Goal: Information Seeking & Learning: Learn about a topic

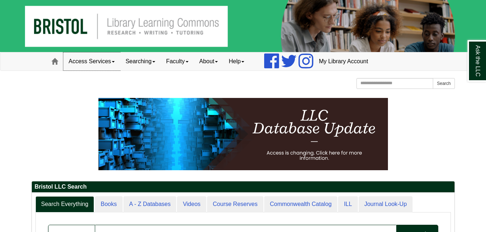
click at [106, 61] on link "Access Services" at bounding box center [91, 61] width 57 height 18
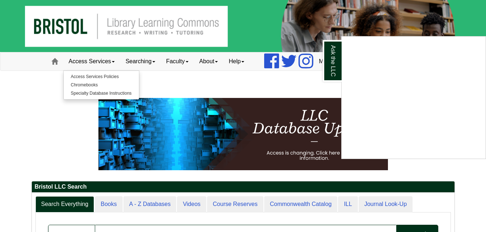
scroll to position [87, 423]
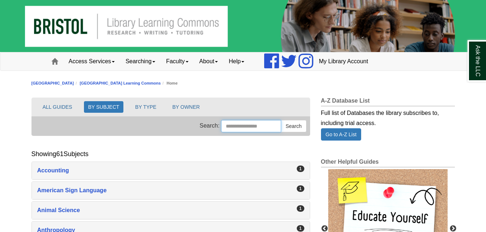
click at [224, 124] on input "Search this Group" at bounding box center [251, 126] width 60 height 12
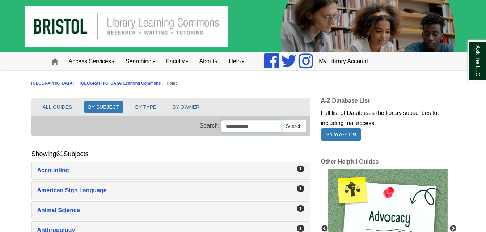
type input "**********"
click at [281, 120] on button "Search" at bounding box center [293, 126] width 25 height 12
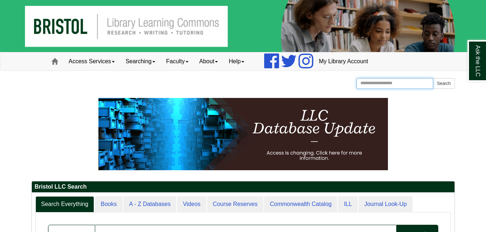
click at [414, 84] on input "Search the Website" at bounding box center [394, 83] width 77 height 11
type input "**********"
click at [433, 78] on button "Search" at bounding box center [444, 83] width 22 height 11
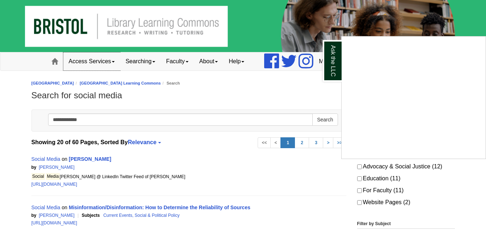
click at [114, 60] on link "Access Services" at bounding box center [91, 61] width 57 height 18
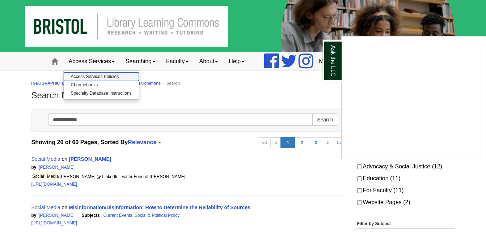
click at [97, 77] on link "Access Services Policies" at bounding box center [101, 77] width 75 height 8
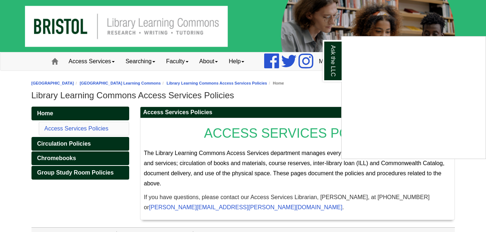
click at [140, 59] on div "Ask the LLC" at bounding box center [243, 116] width 486 height 232
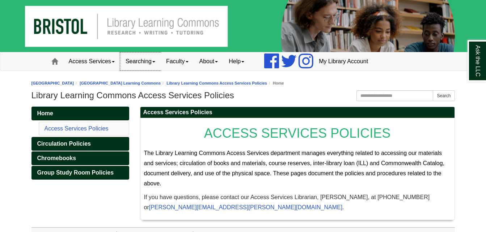
click at [142, 62] on link "Searching" at bounding box center [140, 61] width 41 height 18
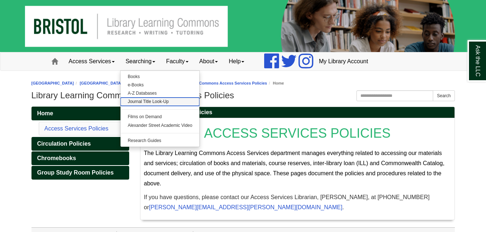
click at [135, 98] on link "Journal Title Look-Up" at bounding box center [160, 102] width 79 height 8
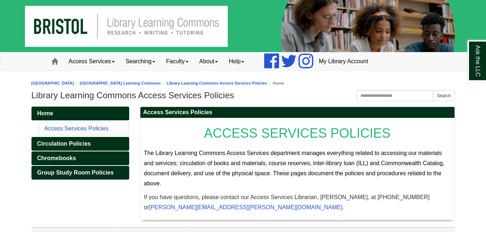
scroll to position [14, 0]
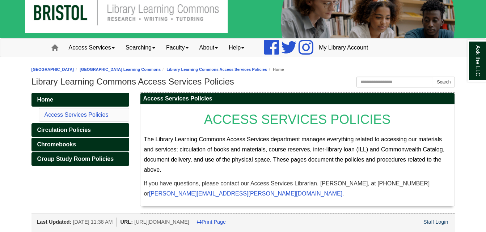
click at [324, 114] on span "ACCESS SERVICES POLICIES" at bounding box center [297, 119] width 187 height 15
click at [189, 48] on link "Faculty" at bounding box center [177, 48] width 33 height 18
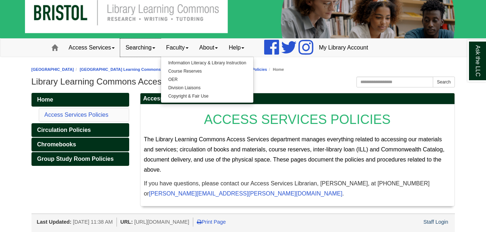
click at [147, 48] on link "Searching" at bounding box center [140, 48] width 41 height 18
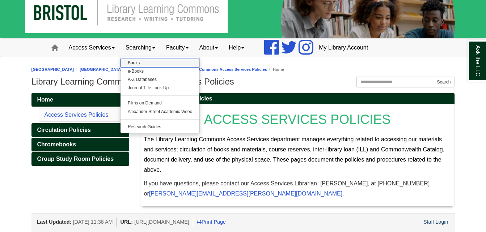
click at [135, 63] on link "Books" at bounding box center [160, 63] width 79 height 8
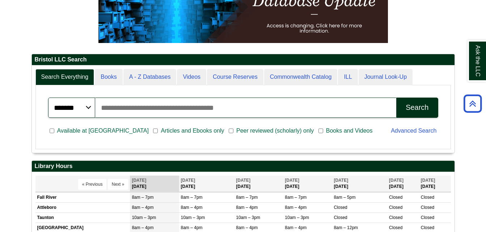
scroll to position [87, 423]
click at [118, 107] on input "Search articles, books, journals & more" at bounding box center [245, 108] width 301 height 20
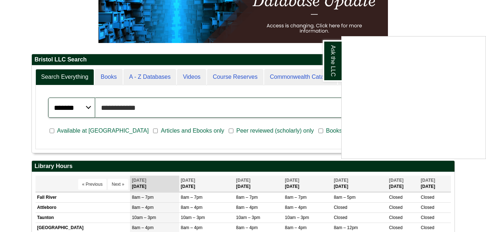
type input "**********"
click at [396, 98] on button "Search" at bounding box center [417, 108] width 42 height 20
